Goal: Find contact information: Find contact information

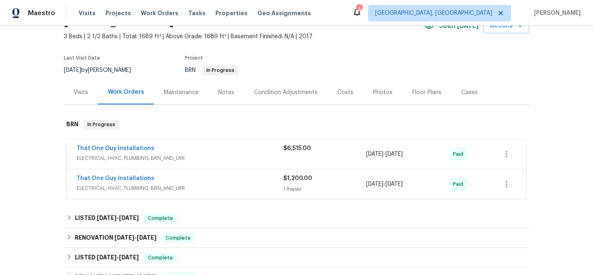
scroll to position [112, 0]
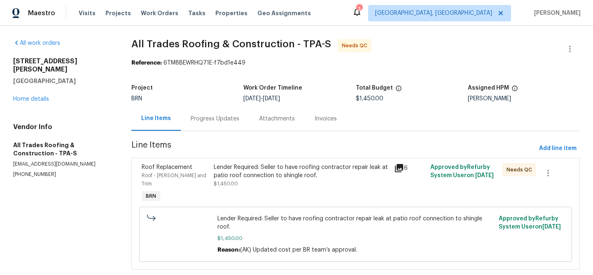
scroll to position [10, 0]
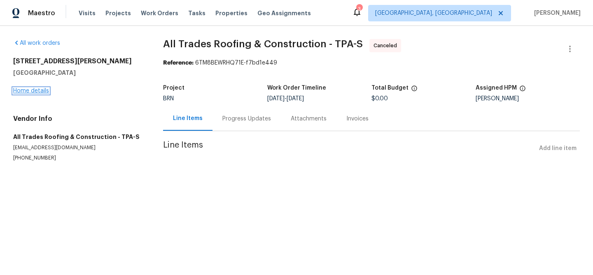
click at [46, 91] on link "Home details" at bounding box center [31, 91] width 36 height 6
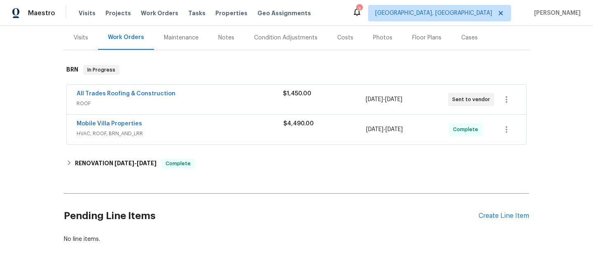
scroll to position [85, 0]
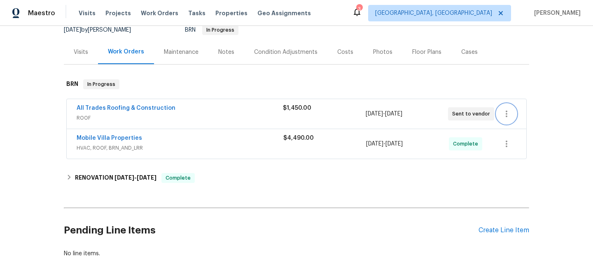
click at [505, 117] on icon "button" at bounding box center [507, 114] width 10 height 10
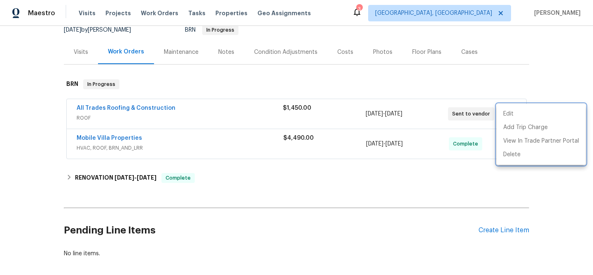
click at [126, 104] on div at bounding box center [296, 137] width 593 height 275
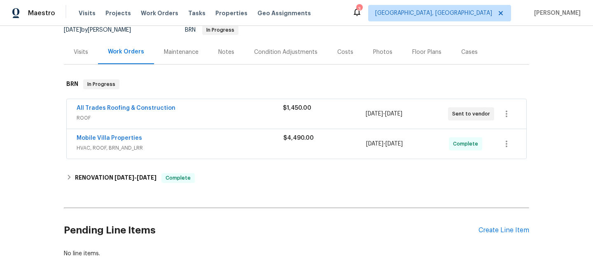
click at [117, 111] on span "All Trades Roofing & Construction" at bounding box center [126, 108] width 99 height 8
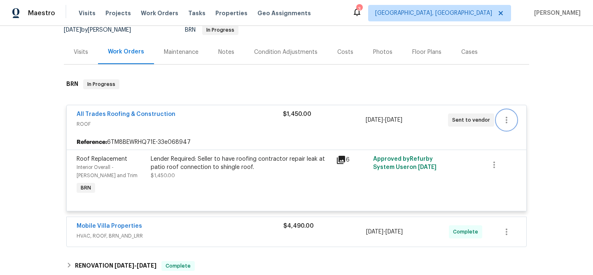
click at [511, 119] on icon "button" at bounding box center [507, 120] width 10 height 10
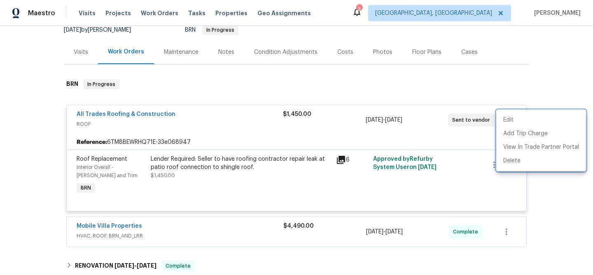
click at [180, 115] on div at bounding box center [296, 137] width 593 height 275
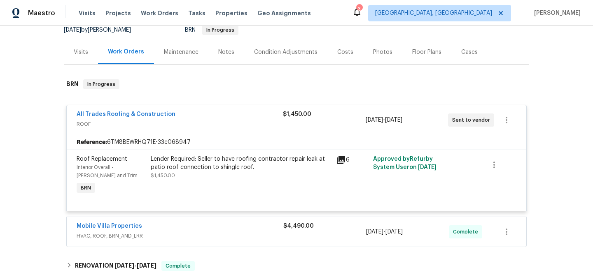
click at [144, 119] on div "All Trades Roofing & Construction" at bounding box center [180, 115] width 206 height 10
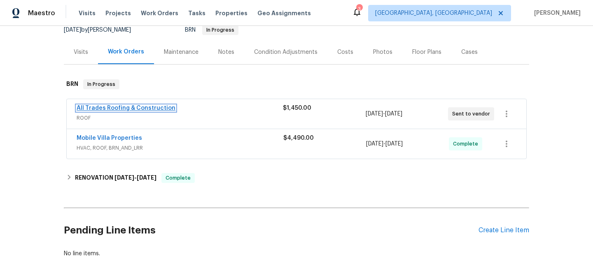
click at [123, 106] on link "All Trades Roofing & Construction" at bounding box center [126, 108] width 99 height 6
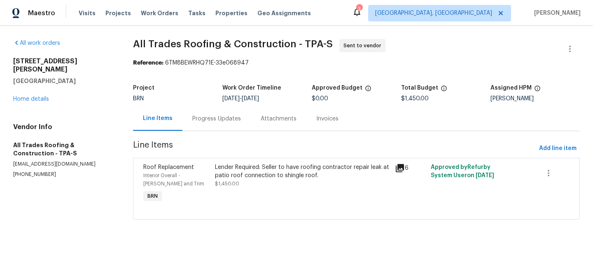
click at [33, 161] on p "[EMAIL_ADDRESS][DOMAIN_NAME]" at bounding box center [63, 164] width 100 height 7
copy p "[EMAIL_ADDRESS][DOMAIN_NAME]"
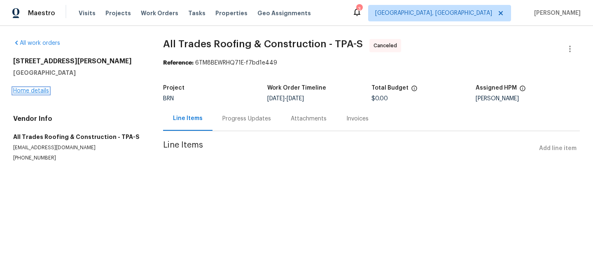
click at [40, 90] on link "Home details" at bounding box center [31, 91] width 36 height 6
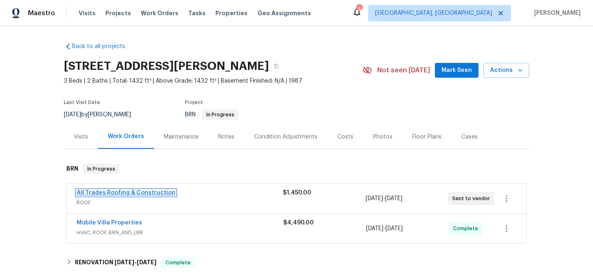
click at [124, 191] on link "All Trades Roofing & Construction" at bounding box center [126, 193] width 99 height 6
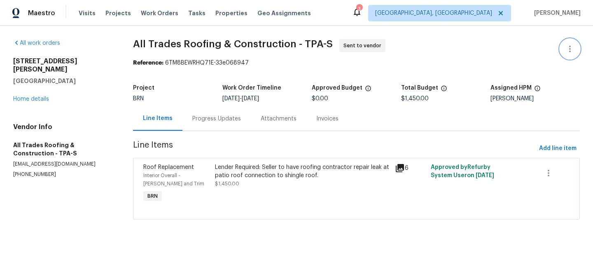
click at [568, 49] on icon "button" at bounding box center [570, 49] width 10 height 10
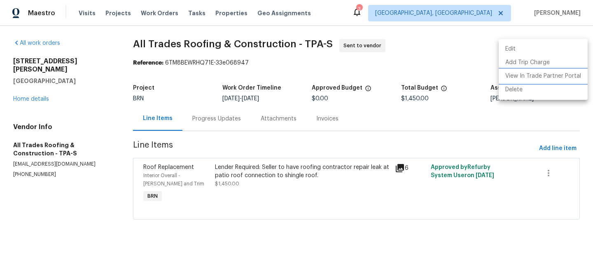
click at [532, 76] on li "View In Trade Partner Portal" at bounding box center [543, 77] width 89 height 14
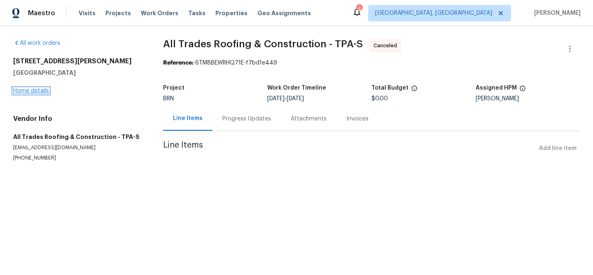
click at [25, 92] on link "Home details" at bounding box center [31, 91] width 36 height 6
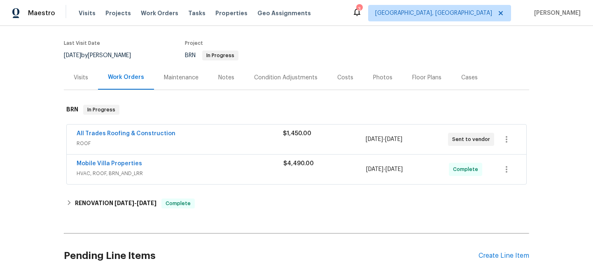
scroll to position [68, 0]
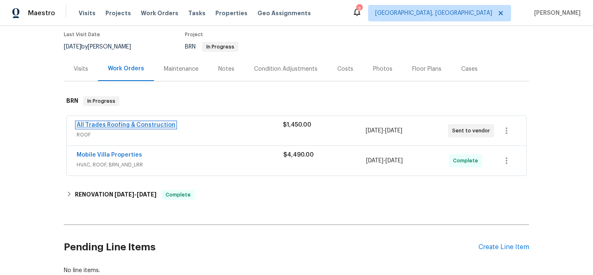
click at [151, 126] on link "All Trades Roofing & Construction" at bounding box center [126, 125] width 99 height 6
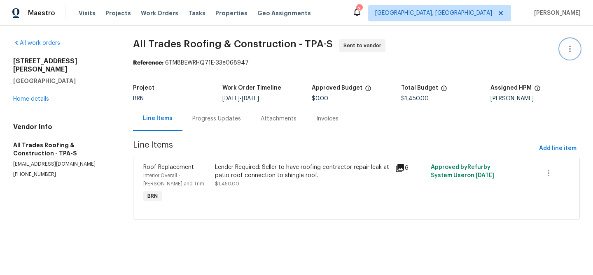
click at [572, 45] on icon "button" at bounding box center [570, 49] width 10 height 10
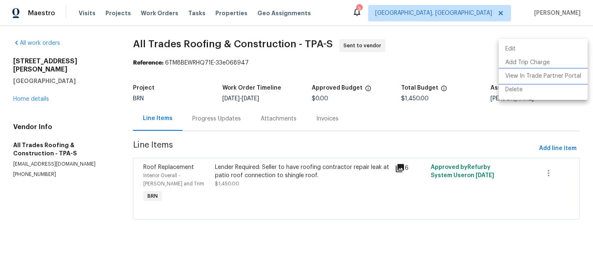
click at [543, 77] on li "View In Trade Partner Portal" at bounding box center [543, 77] width 89 height 14
